Goal: Task Accomplishment & Management: Complete application form

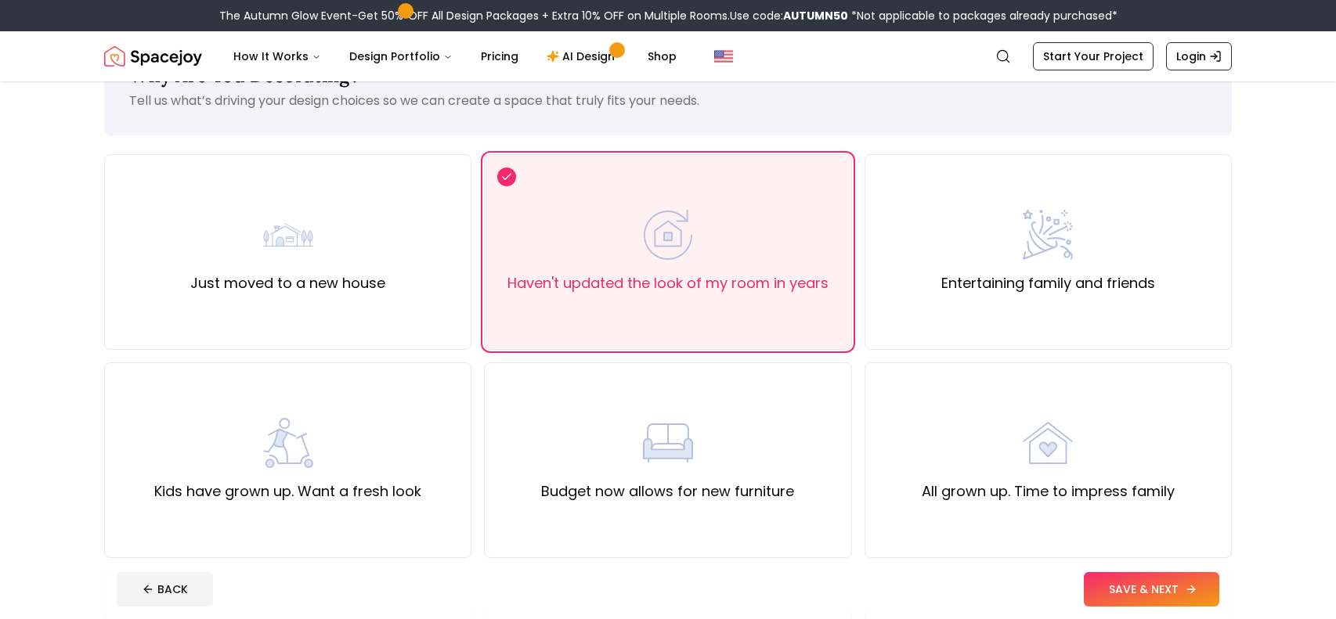
click at [1132, 599] on button "SAVE & NEXT" at bounding box center [1151, 589] width 135 height 34
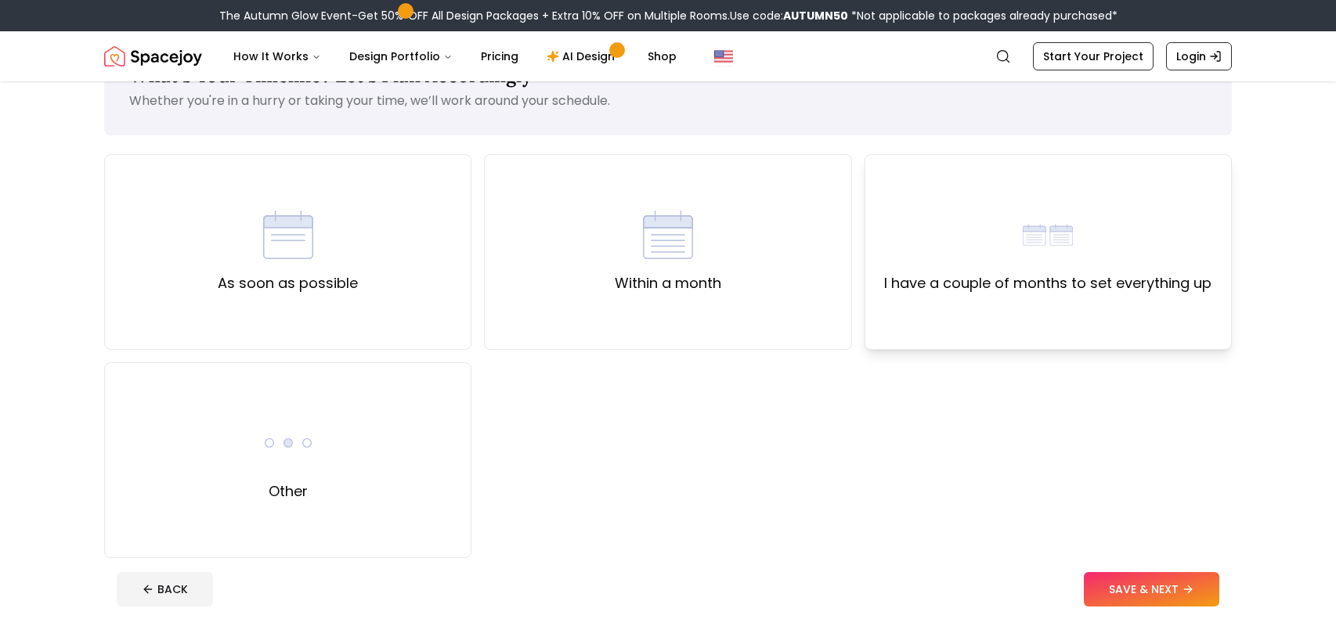
click at [912, 325] on div "I have a couple of months to set everything up" at bounding box center [1047, 252] width 367 height 196
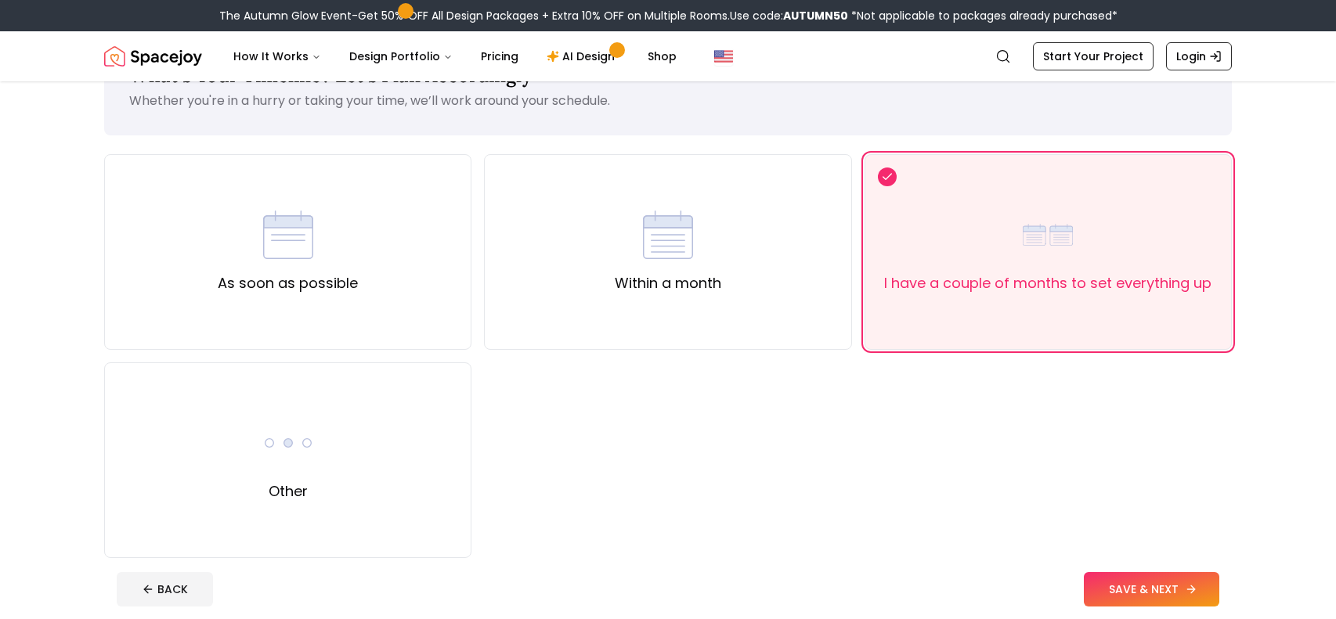
click at [1095, 580] on button "SAVE & NEXT" at bounding box center [1151, 589] width 135 height 34
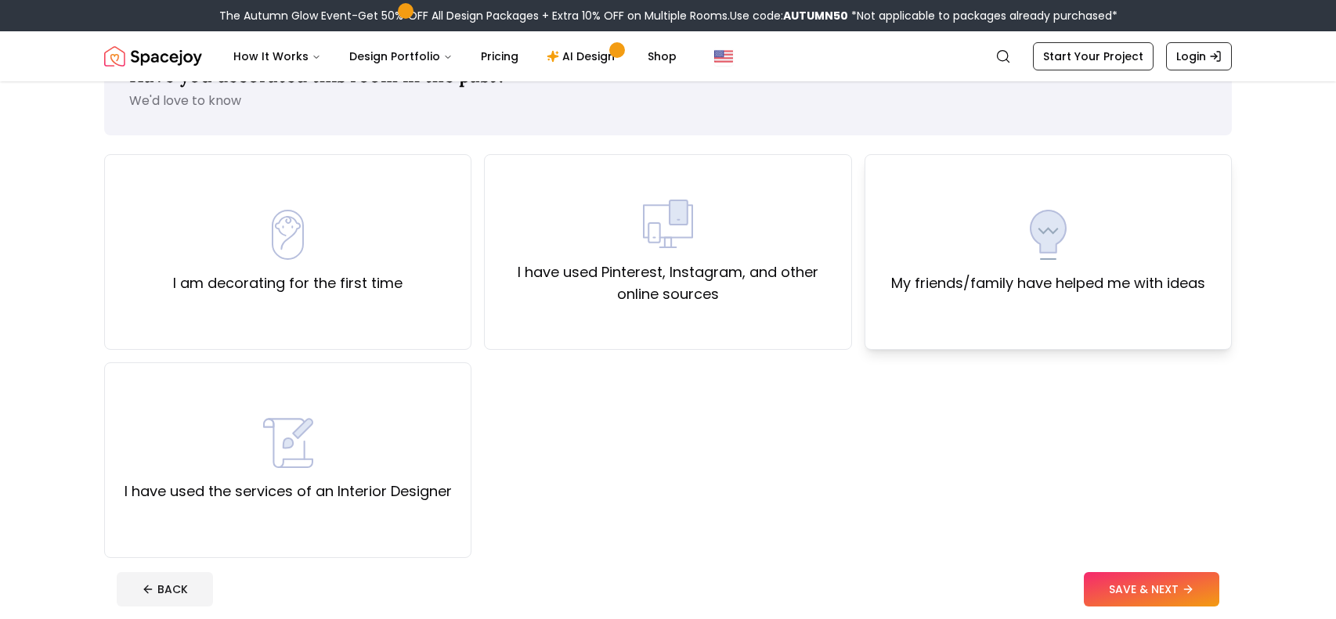
click at [922, 245] on div "My friends/family have helped me with ideas" at bounding box center [1048, 252] width 314 height 85
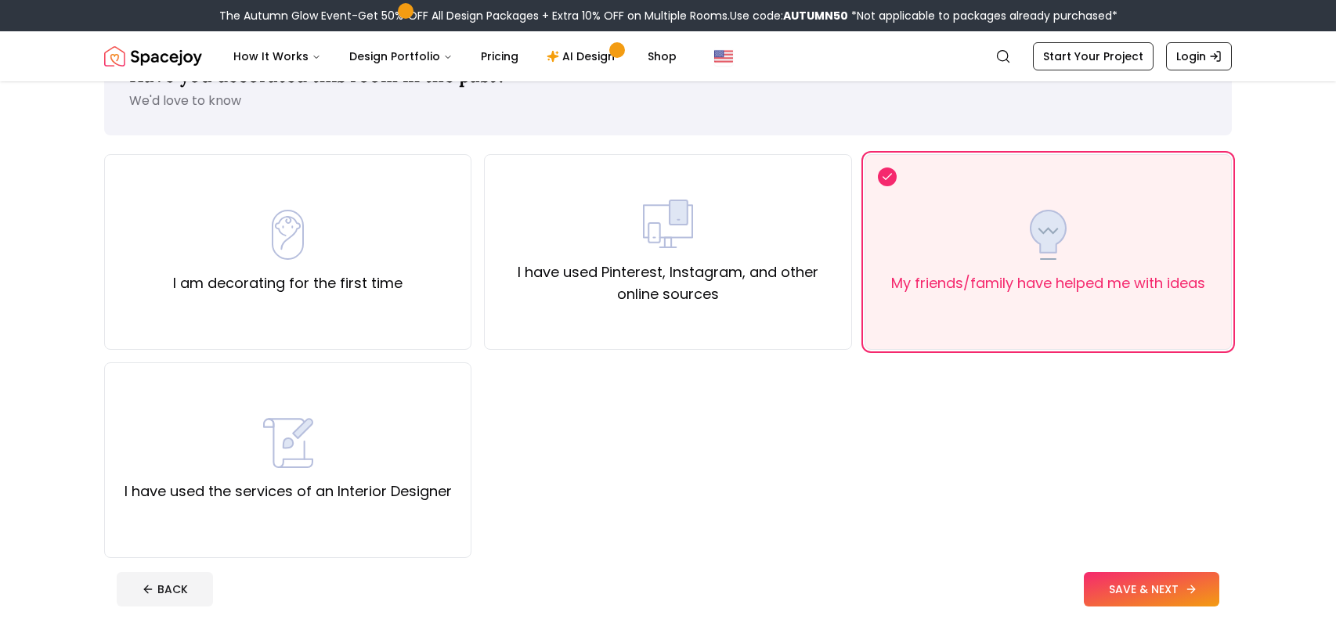
click at [1091, 582] on button "SAVE & NEXT" at bounding box center [1151, 589] width 135 height 34
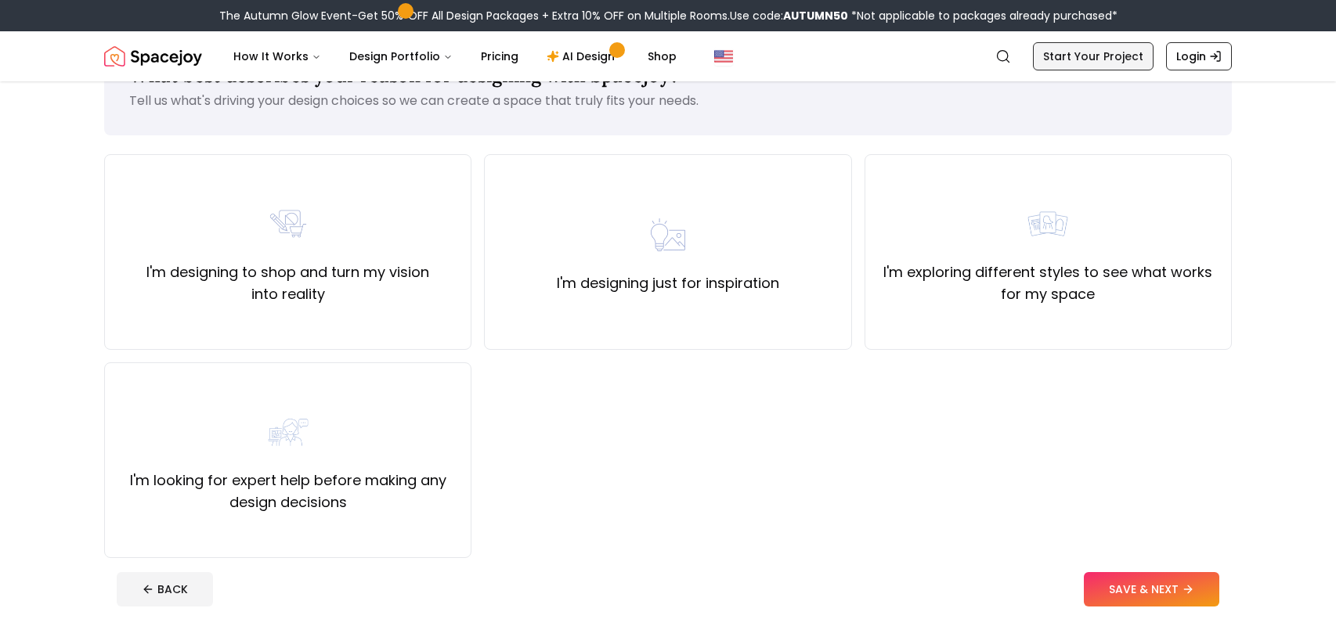
click at [1113, 60] on link "Start Your Project" at bounding box center [1093, 56] width 121 height 28
